Goal: Transaction & Acquisition: Purchase product/service

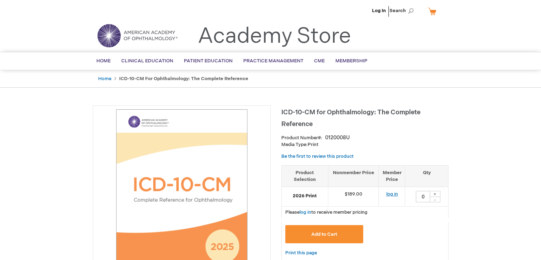
click at [393, 193] on link "log in" at bounding box center [392, 194] width 12 height 6
click at [434, 192] on div "+" at bounding box center [435, 194] width 11 height 6
type input "1"
click at [331, 234] on span "Add to Cart" at bounding box center [324, 234] width 26 height 6
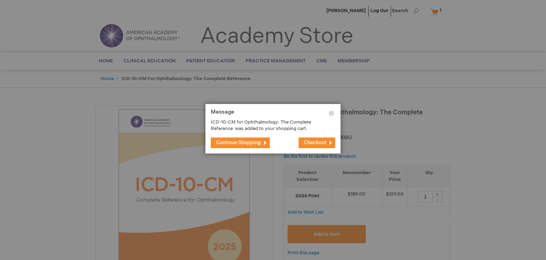
click at [248, 143] on span "Continue Shopping" at bounding box center [238, 142] width 45 height 6
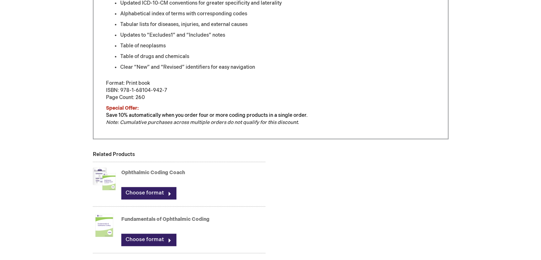
scroll to position [391, 0]
click at [148, 191] on link "Choose format" at bounding box center [148, 192] width 55 height 12
click at [107, 178] on img at bounding box center [104, 178] width 23 height 28
click at [148, 169] on link "Ophthalmic Coding Coach" at bounding box center [153, 172] width 64 height 6
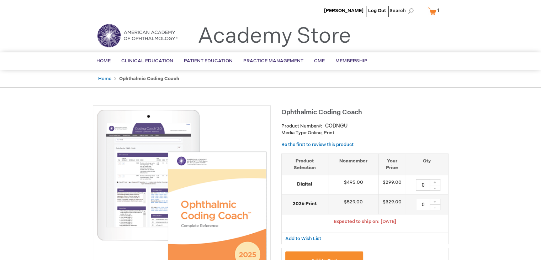
click at [434, 201] on div "+" at bounding box center [435, 202] width 11 height 6
type input "1"
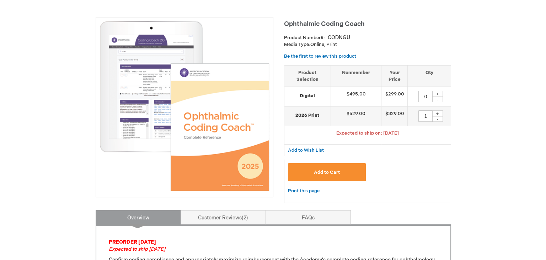
scroll to position [107, 0]
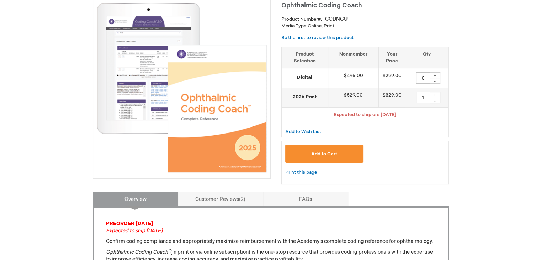
click at [320, 157] on button "Add to Cart" at bounding box center [324, 153] width 78 height 18
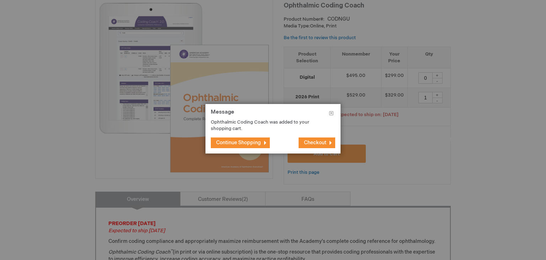
click at [316, 143] on span "Checkout" at bounding box center [315, 142] width 22 height 6
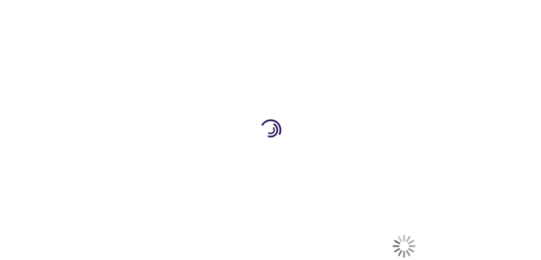
select select "US"
select select "62"
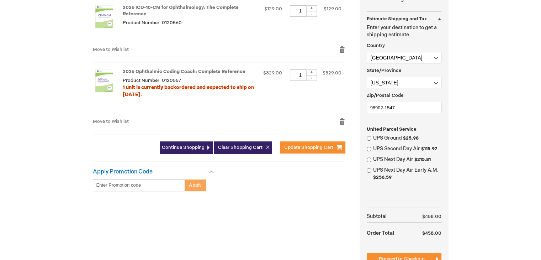
scroll to position [213, 0]
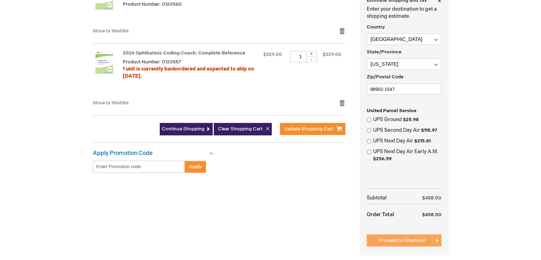
click at [408, 242] on span "Proceed to Checkout" at bounding box center [402, 240] width 46 height 6
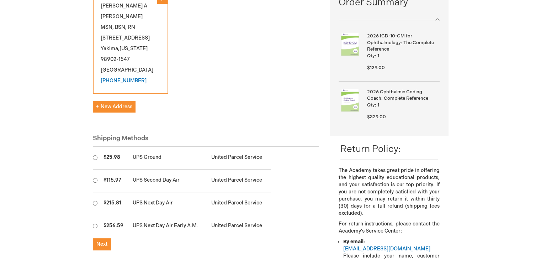
scroll to position [136, 0]
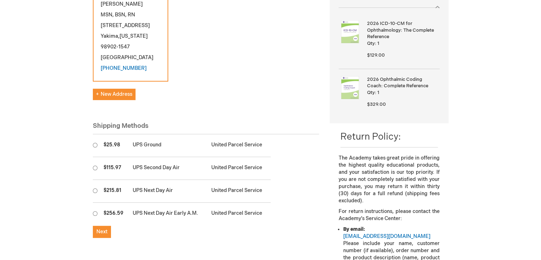
click at [95, 143] on input "radio" at bounding box center [95, 145] width 5 height 5
radio input "true"
click at [98, 228] on span "Next" at bounding box center [101, 231] width 11 height 6
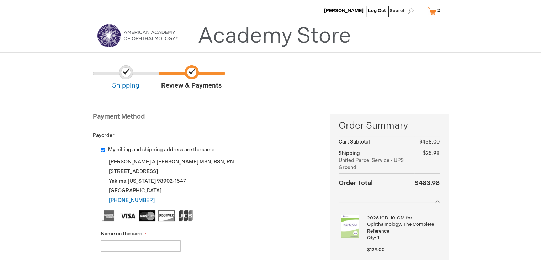
click at [102, 150] on input "My billing and shipping address are the same" at bounding box center [103, 150] width 5 height 5
checkbox input "false"
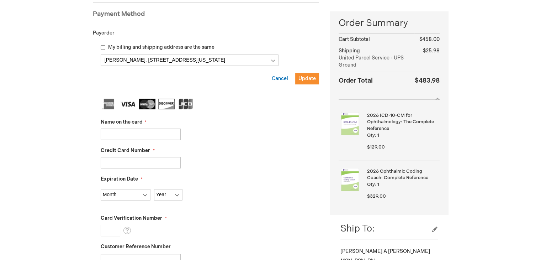
scroll to position [107, 0]
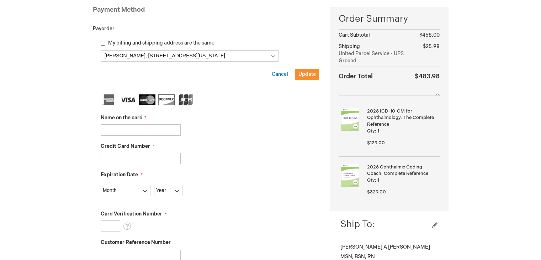
click at [128, 128] on input "Name on the card" at bounding box center [141, 129] width 80 height 11
type input "Deborah A Ehlers"
type input "4147342061178770"
select select "11"
select select "2028"
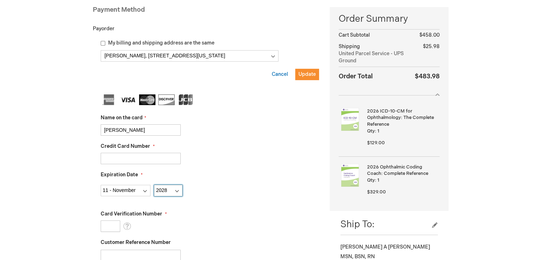
type input "446"
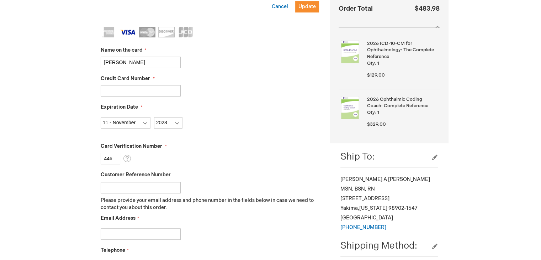
scroll to position [178, 0]
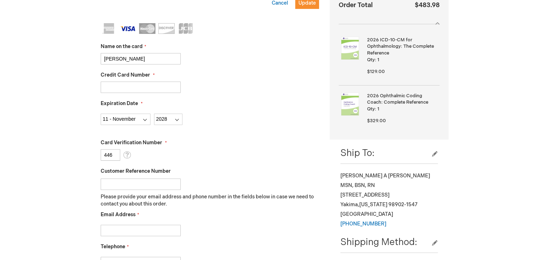
click at [149, 228] on input "Email Address" at bounding box center [141, 229] width 80 height 11
type input "daehlers@aol.com"
type input "5099662253"
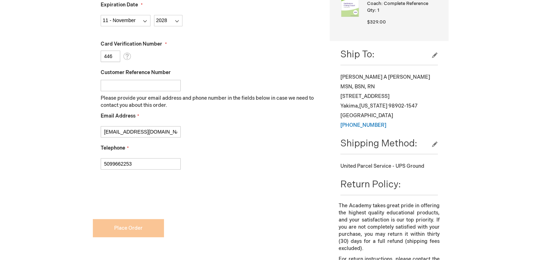
scroll to position [279, 0]
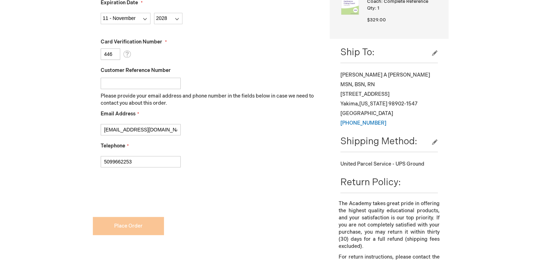
click at [112, 81] on input "Customer Reference Number" at bounding box center [141, 83] width 80 height 11
checkbox input "false"
click at [137, 76] on div at bounding box center [210, 81] width 219 height 15
click at [137, 82] on input "Customer Reference Number" at bounding box center [141, 83] width 80 height 11
type input "68625"
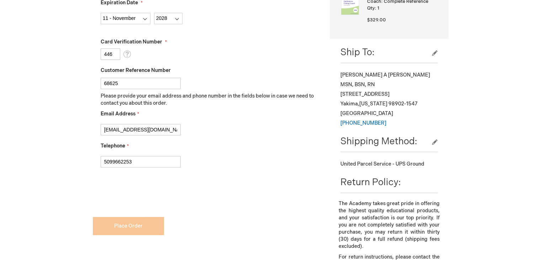
checkbox input "true"
click at [281, 157] on div "5099662253" at bounding box center [210, 159] width 219 height 15
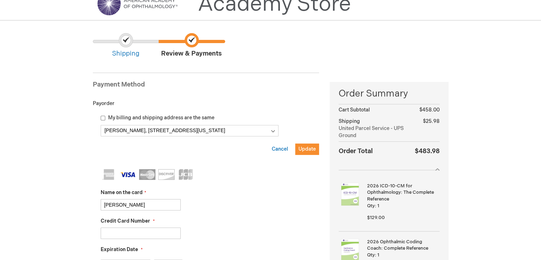
scroll to position [30, 0]
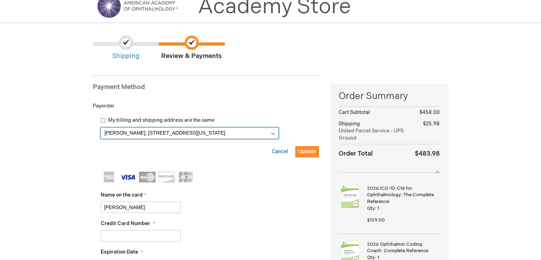
click at [273, 133] on select "Deborah Ehlers, 3403 Powerhouse Rd , Yakima, Washington 98902-1547, United Stat…" at bounding box center [190, 132] width 178 height 11
click at [101, 127] on select "Deborah Ehlers, 3403 Powerhouse Rd , Yakima, Washington 98902-1547, United Stat…" at bounding box center [190, 132] width 178 height 11
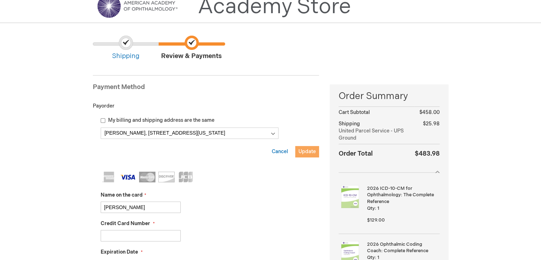
click at [305, 152] on span "Update" at bounding box center [306, 151] width 17 height 6
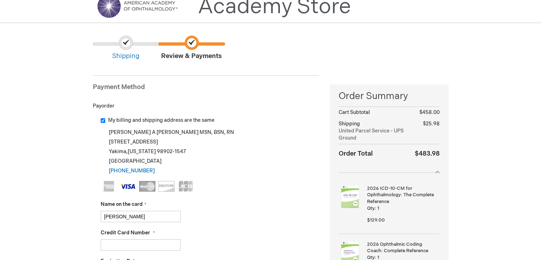
click at [102, 120] on input "My billing and shipping address are the same" at bounding box center [103, 120] width 5 height 5
checkbox input "false"
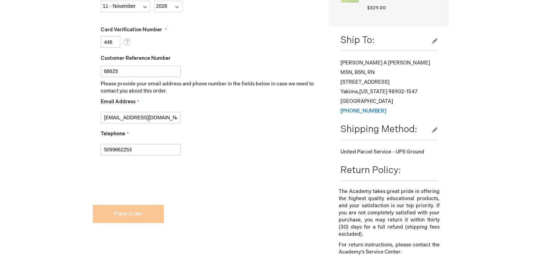
scroll to position [279, 0]
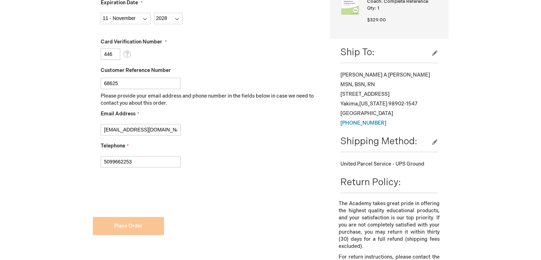
checkbox input "true"
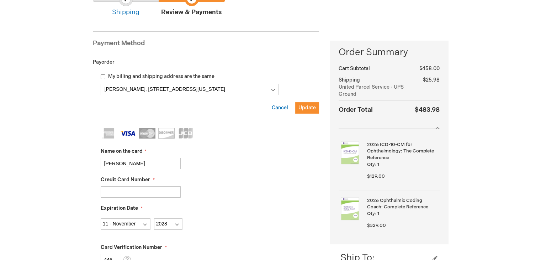
scroll to position [65, 0]
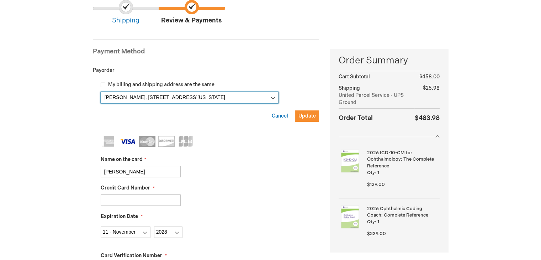
click at [272, 97] on select "Deborah Ehlers, 3403 Powerhouse Rd , Yakima, Washington 98902-1547, United Stat…" at bounding box center [190, 97] width 178 height 11
select select
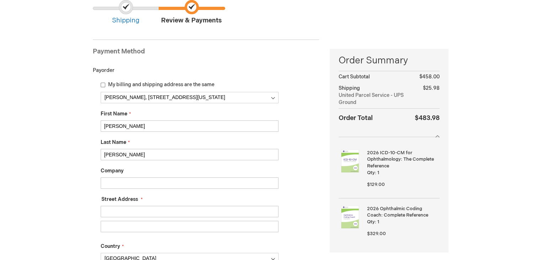
click at [149, 207] on input "Street Address: Line 1" at bounding box center [190, 211] width 178 height 11
type input "504 N 66th Ave"
type input "Yakima"
type input "98908"
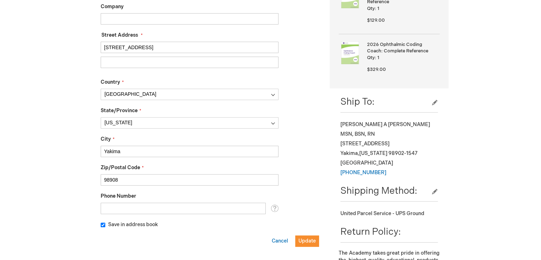
scroll to position [243, 0]
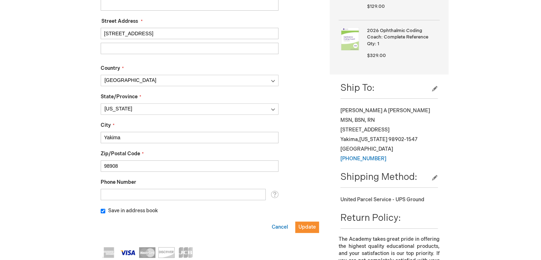
type input "504 N 66th Ave"
click at [145, 193] on input "Phone Number" at bounding box center [183, 194] width 165 height 11
type input "5099662253"
type input "The Eye Center"
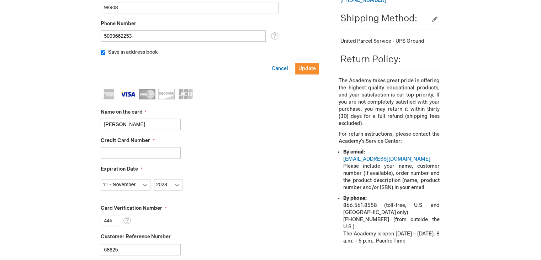
scroll to position [385, 0]
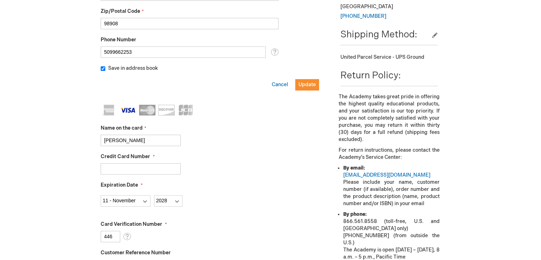
click at [125, 68] on span "Save in address book" at bounding box center [133, 68] width 50 height 6
click at [105, 68] on input "Save in address book" at bounding box center [103, 68] width 5 height 5
click at [101, 68] on input "Save in address book" at bounding box center [103, 68] width 5 height 5
checkbox input "true"
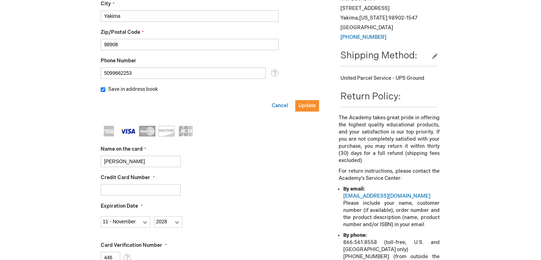
scroll to position [383, 0]
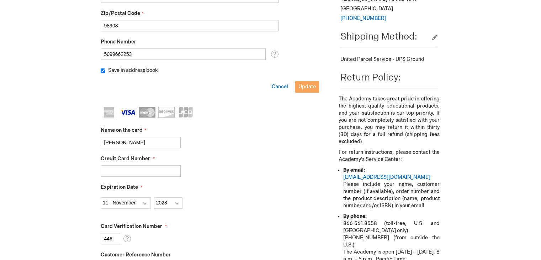
click at [307, 84] on span "Update" at bounding box center [306, 87] width 17 height 6
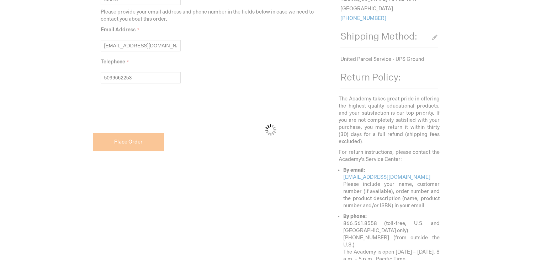
click at [101, 109] on div "Please wait..." at bounding box center [270, 130] width 541 height 260
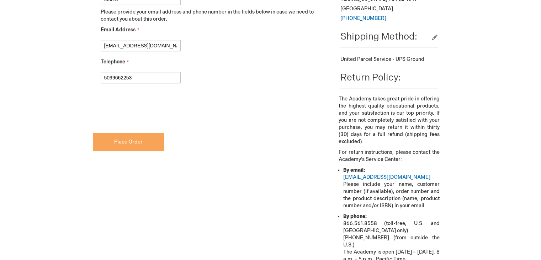
checkbox input "true"
click at [126, 143] on span "Place Order" at bounding box center [128, 142] width 28 height 6
